Goal: Participate in discussion

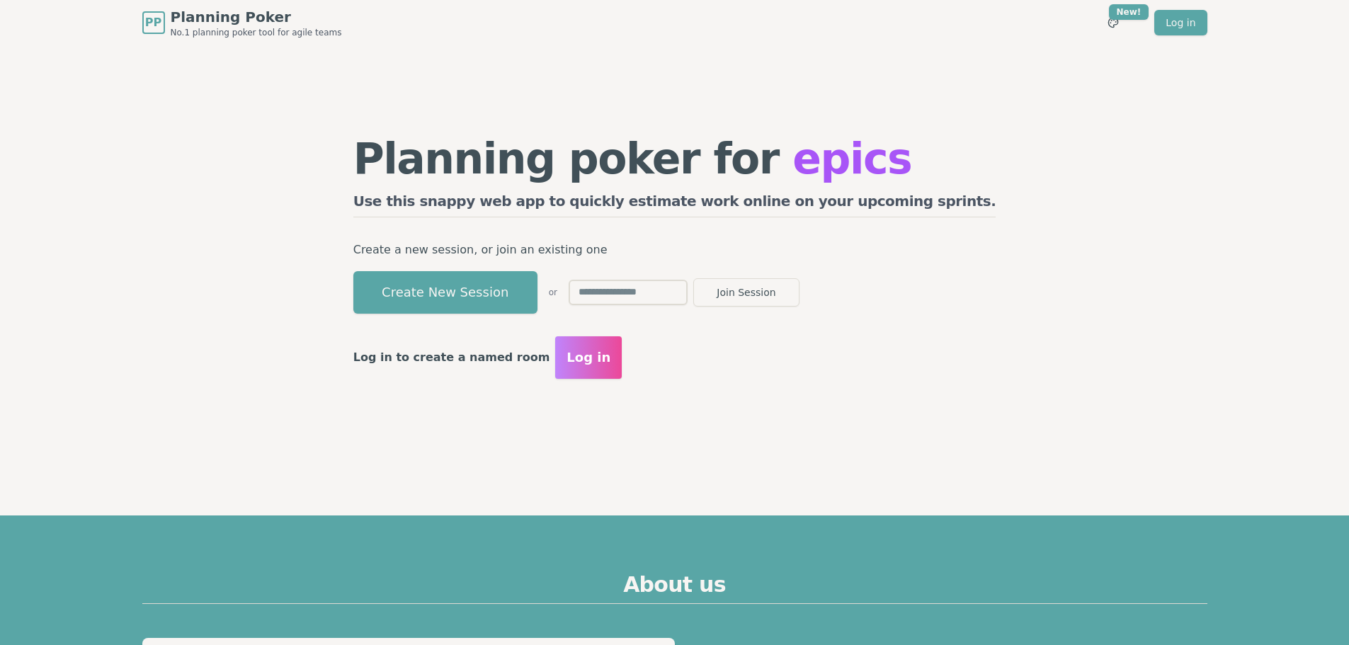
click at [687, 291] on input "text" at bounding box center [628, 292] width 119 height 25
type input "****"
drag, startPoint x: 702, startPoint y: 310, endPoint x: 711, endPoint y: 295, distance: 17.5
drag, startPoint x: 711, startPoint y: 295, endPoint x: 619, endPoint y: 358, distance: 111.0
click at [610, 358] on span "Log in" at bounding box center [588, 358] width 44 height 20
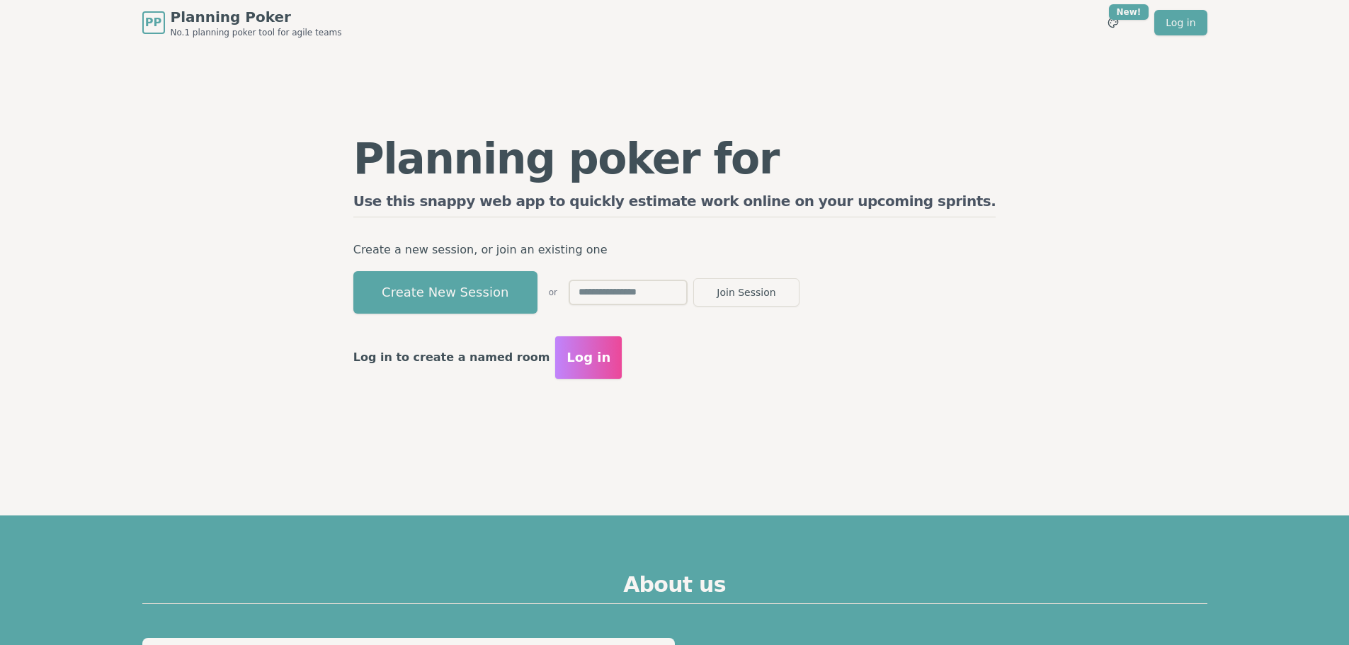
click at [661, 291] on input "text" at bounding box center [628, 292] width 119 height 25
type input "****"
click at [799, 286] on button "Join Session" at bounding box center [746, 292] width 106 height 28
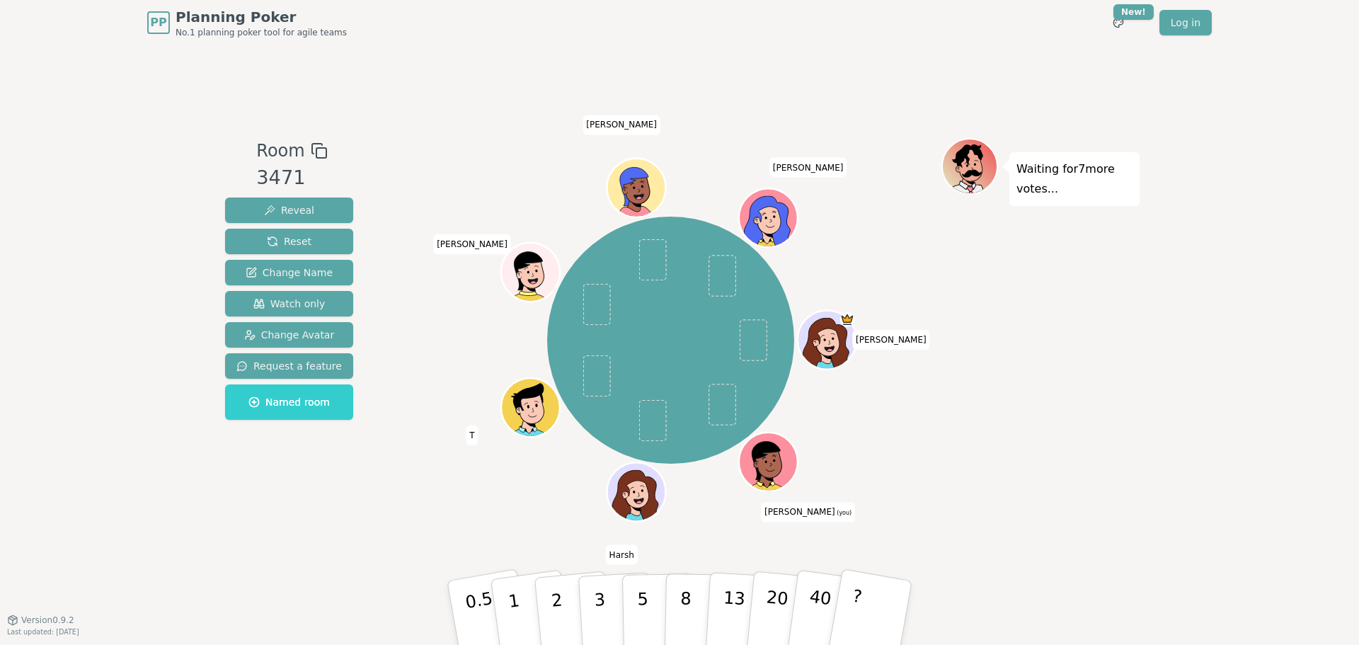
click at [440, 331] on div "[PERSON_NAME] (you) [PERSON_NAME] [PERSON_NAME]" at bounding box center [671, 341] width 542 height 354
click at [632, 618] on button "5" at bounding box center [658, 613] width 73 height 108
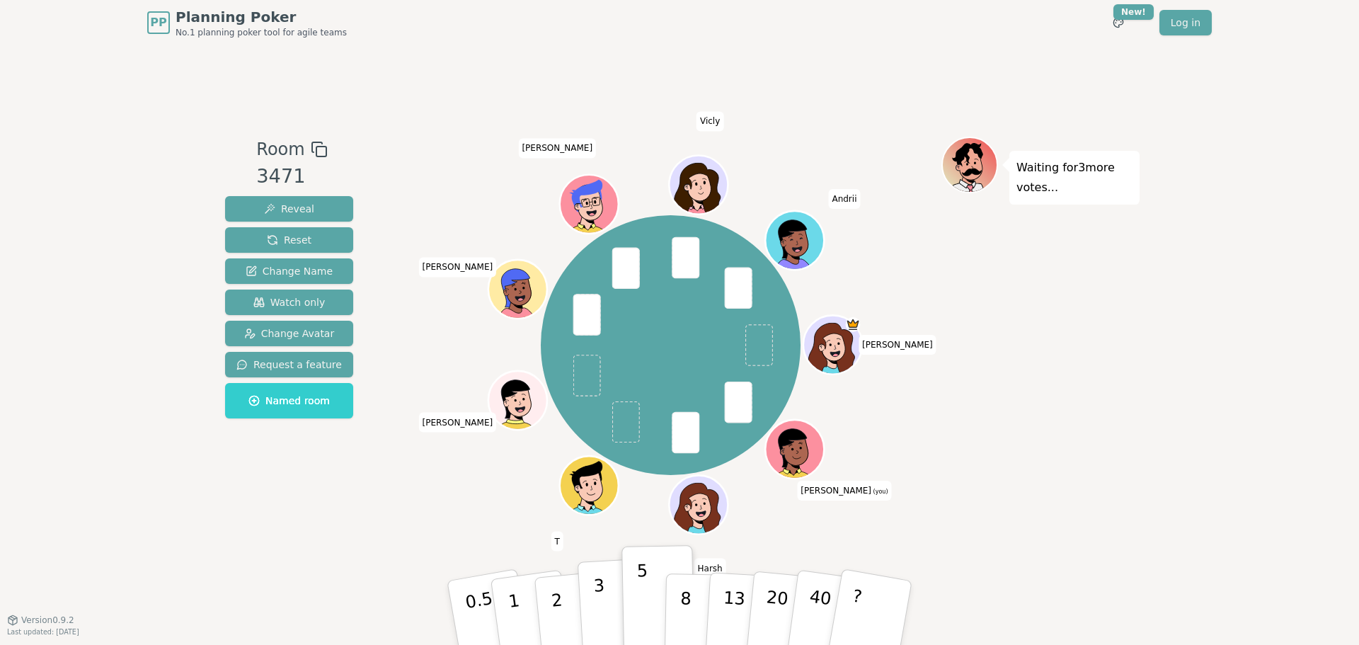
click at [605, 621] on button "3" at bounding box center [616, 613] width 77 height 110
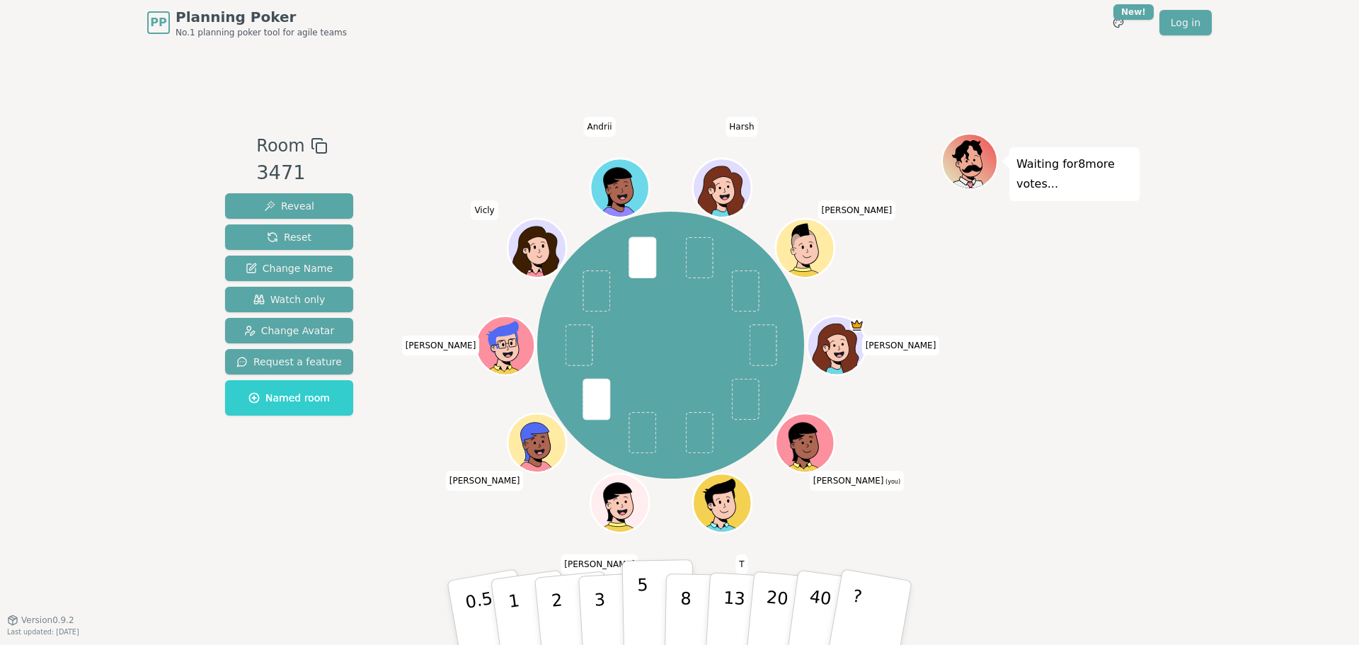
click at [632, 607] on button "5" at bounding box center [658, 613] width 73 height 108
click at [600, 630] on p "3" at bounding box center [601, 614] width 16 height 77
click at [640, 619] on p "5" at bounding box center [643, 613] width 12 height 76
click at [603, 611] on p "3" at bounding box center [601, 614] width 16 height 77
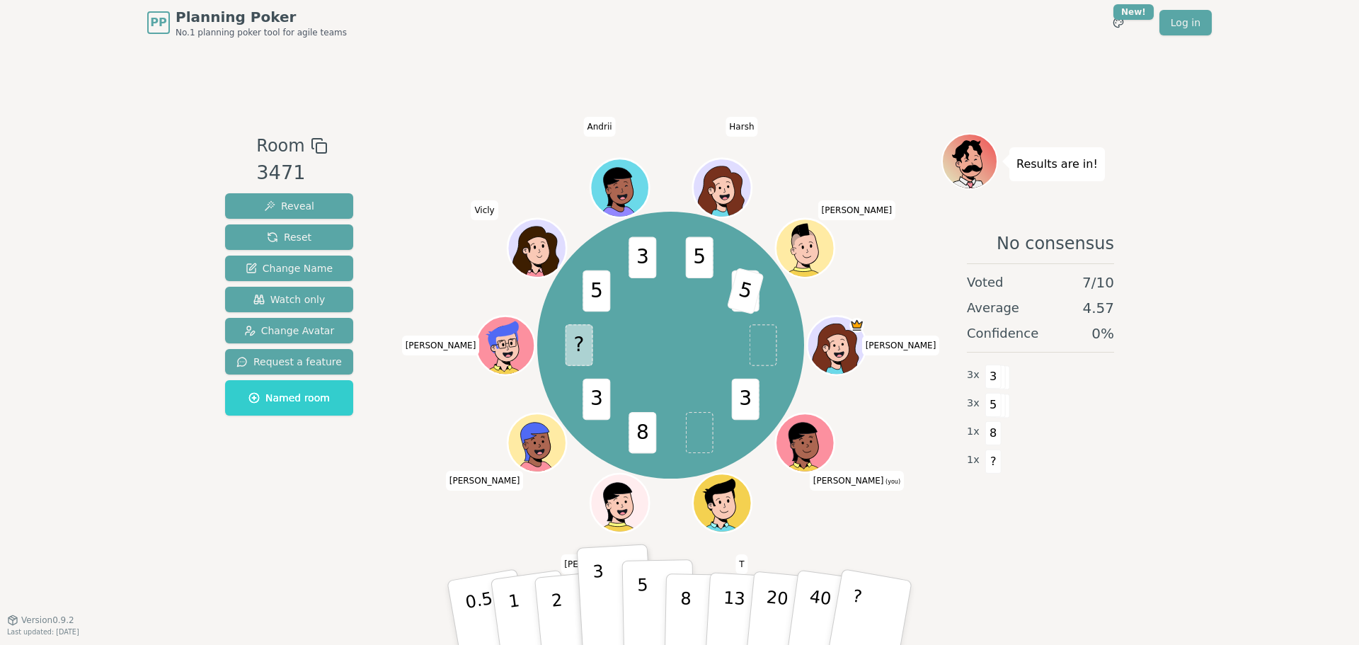
click at [644, 616] on p "5" at bounding box center [643, 613] width 12 height 76
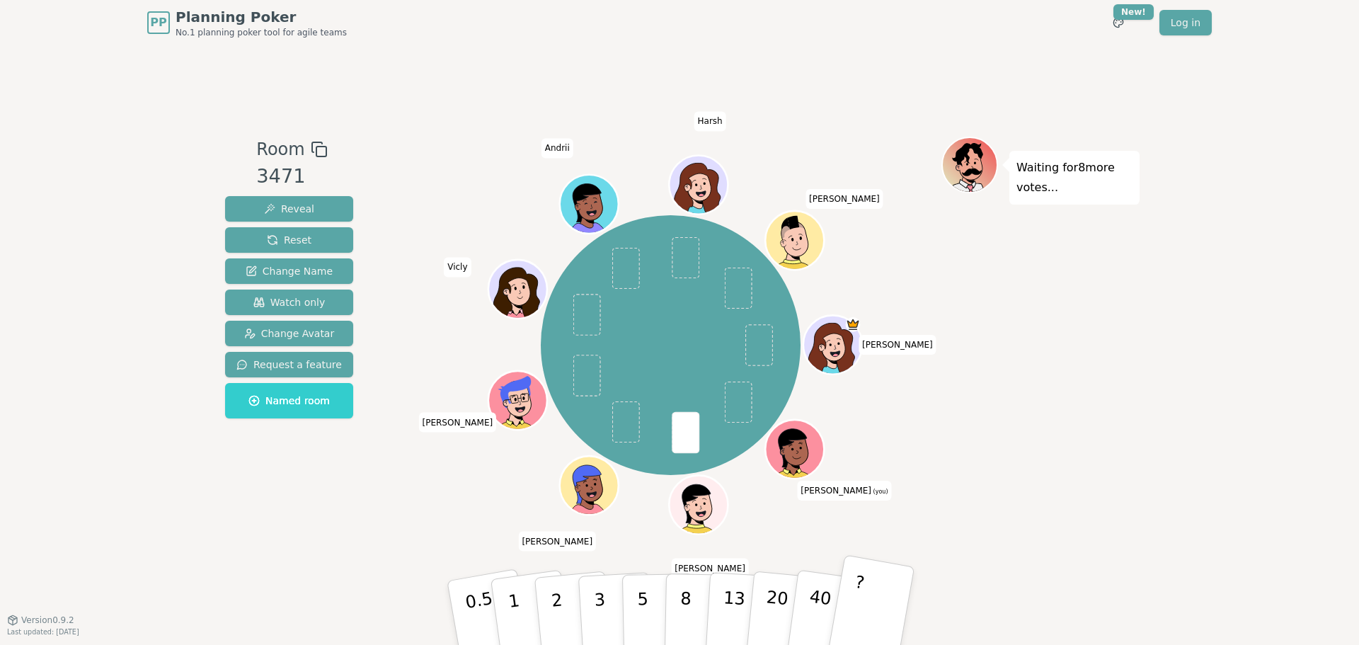
click at [857, 636] on button "?" at bounding box center [871, 612] width 88 height 117
click at [605, 621] on button "3" at bounding box center [616, 613] width 77 height 110
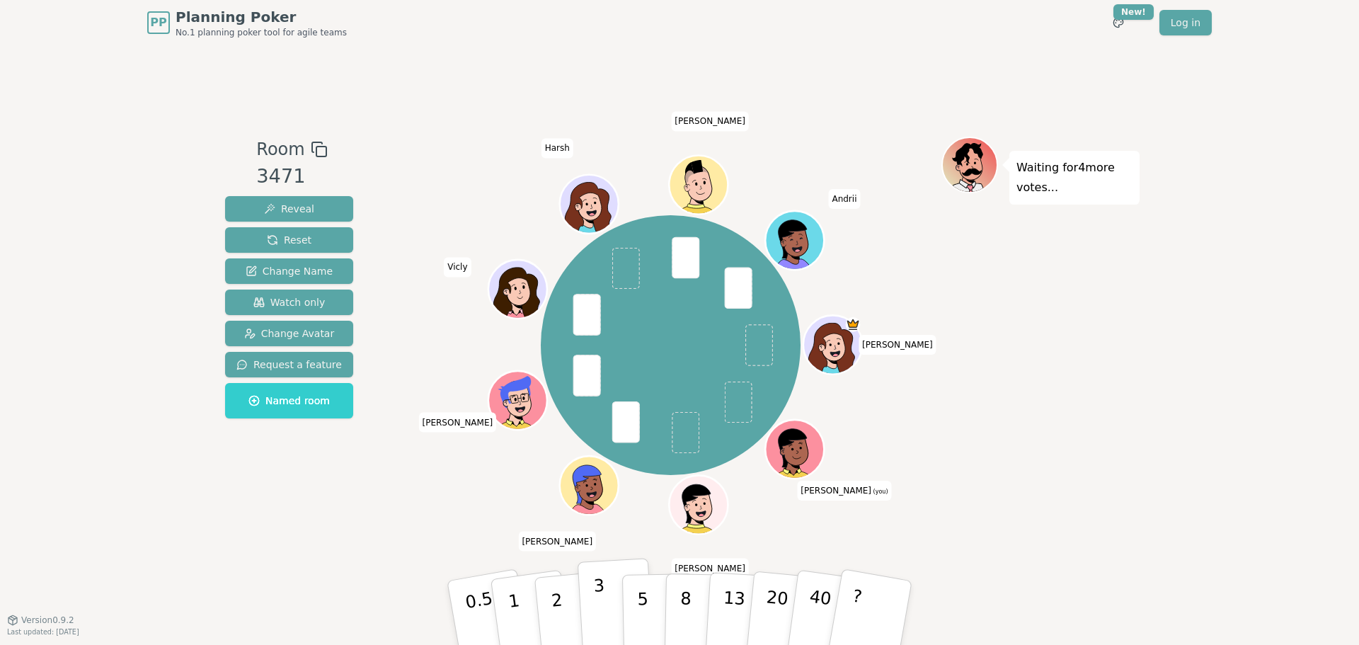
click at [606, 616] on button "3" at bounding box center [616, 613] width 77 height 110
